Goal: Information Seeking & Learning: Learn about a topic

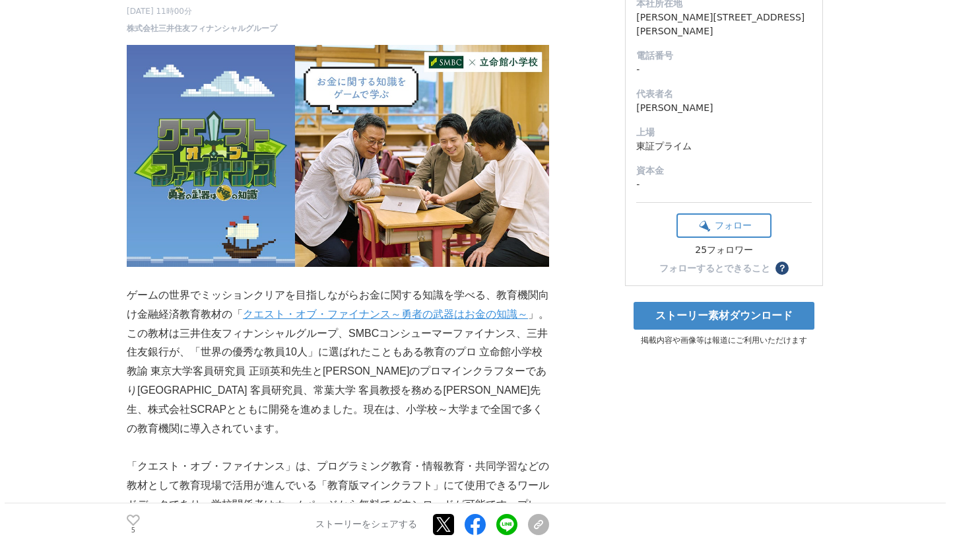
scroll to position [215, 0]
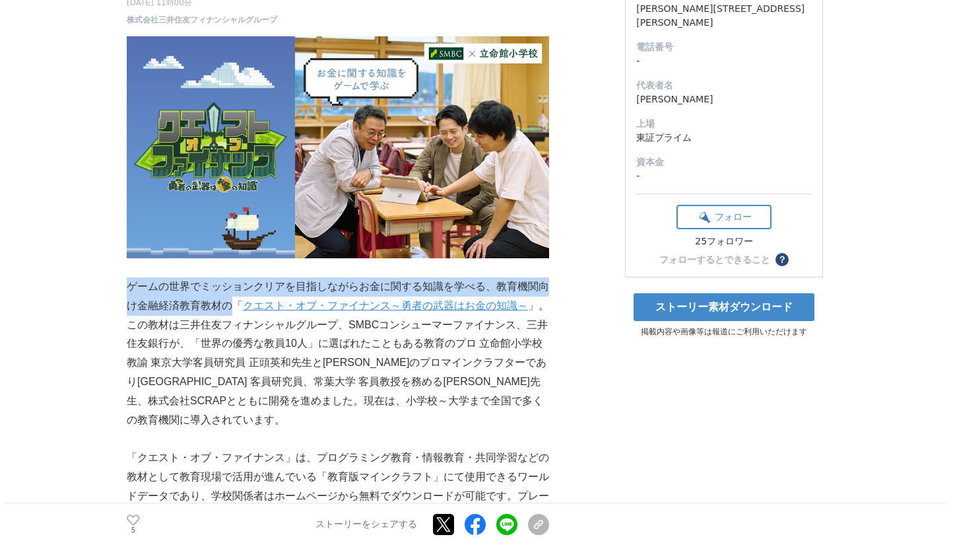
drag, startPoint x: 129, startPoint y: 258, endPoint x: 234, endPoint y: 283, distance: 108.4
click at [234, 283] on p "ゲームの世界でミッションクリアを目指しながらお金に関する知識を学べる、教育機関向け金融経済教育教材の「 クエスト・オブ・ファイナンス～勇者の武器はお金の知識～…" at bounding box center [338, 353] width 422 height 152
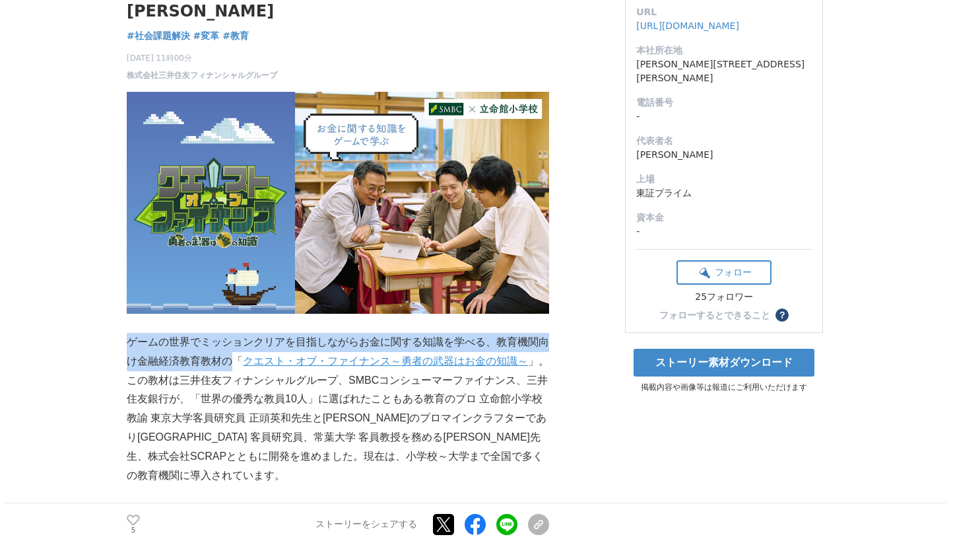
scroll to position [0, 0]
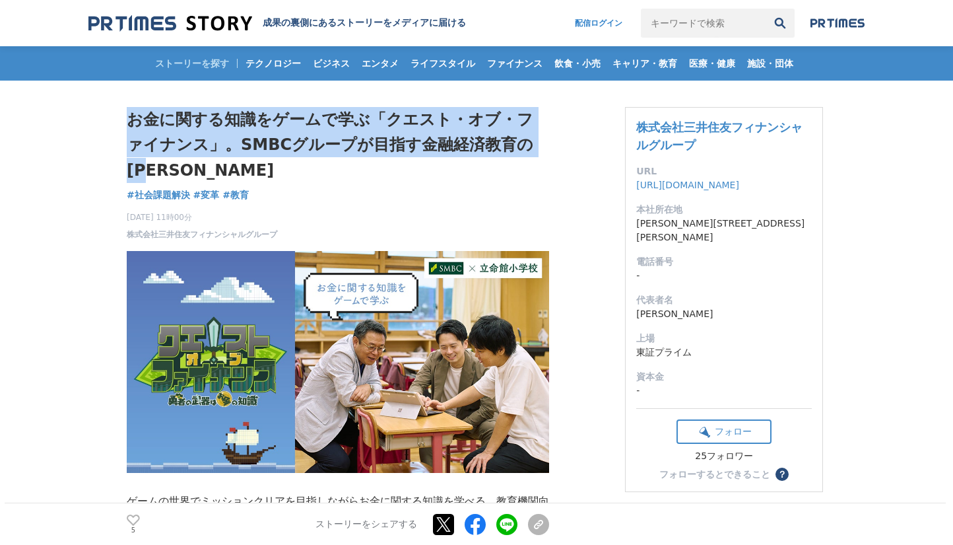
drag, startPoint x: 131, startPoint y: 118, endPoint x: 531, endPoint y: 143, distance: 400.7
click at [531, 143] on h1 "お金に関する知識をゲームで学ぶ「クエスト・オブ・ファイナンス」。SMBCグループが目指す金融経済教育の[PERSON_NAME]" at bounding box center [338, 145] width 422 height 76
copy h1 "お金に関する知識をゲームで学ぶ「クエスト・オブ・ファイナンス」。SMBCグループが目指す金融経済教育の[PERSON_NAME]"
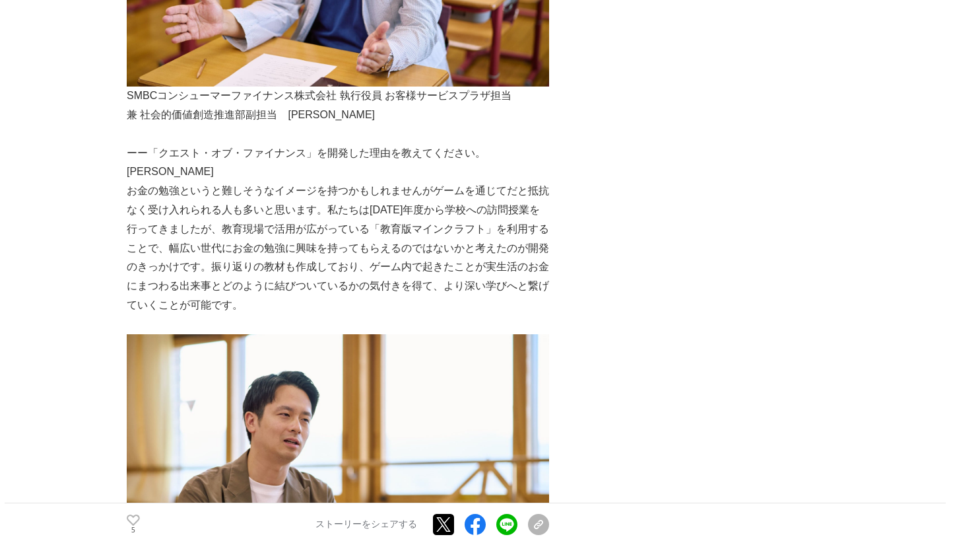
scroll to position [2917, 0]
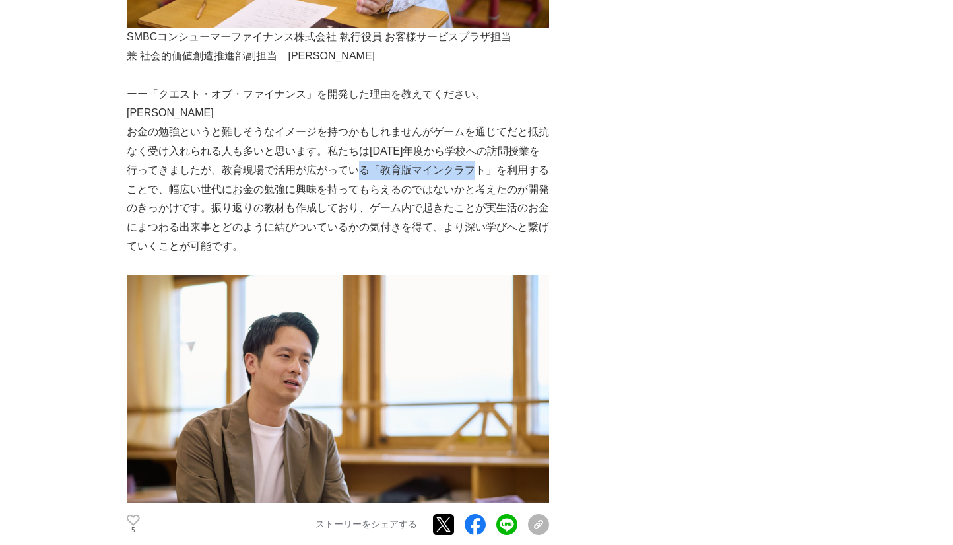
drag, startPoint x: 365, startPoint y: 144, endPoint x: 482, endPoint y: 144, distance: 116.8
click at [482, 144] on p "お金の勉強というと難しそうなイメージを持つかもしれませんがゲームを通じてだと抵抗なく受け入れられる人も多いと思います。私たちは[DATE]年度から学校への訪問…" at bounding box center [338, 189] width 422 height 133
drag, startPoint x: 359, startPoint y: 143, endPoint x: 482, endPoint y: 143, distance: 122.8
click at [482, 143] on p "お金の勉強というと難しそうなイメージを持つかもしれませんがゲームを通じてだと抵抗なく受け入れられる人も多いと思います。私たちは[DATE]年度から学校への訪問…" at bounding box center [338, 189] width 422 height 133
copy p "「教育版マインクラフト」"
